Goal: Task Accomplishment & Management: Use online tool/utility

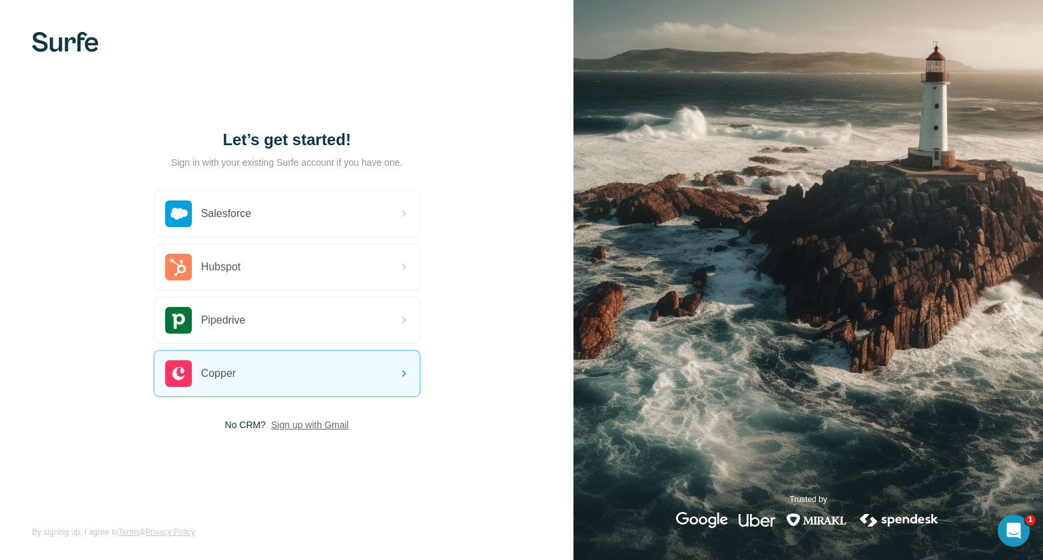
click at [304, 425] on span "Sign up with Gmail" at bounding box center [310, 424] width 78 height 13
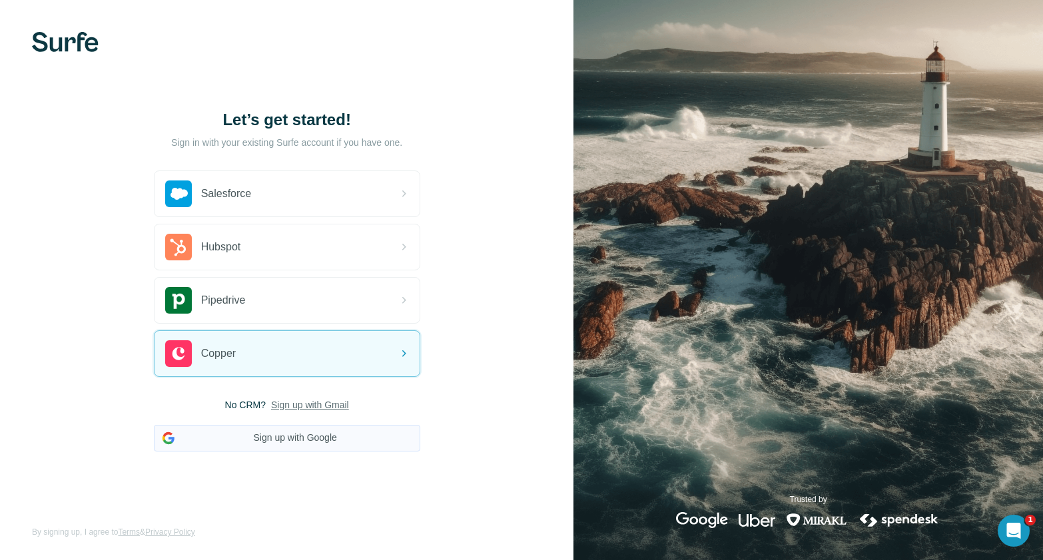
click at [305, 440] on button "Sign up with Google" at bounding box center [287, 438] width 266 height 27
